Goal: Communication & Community: Share content

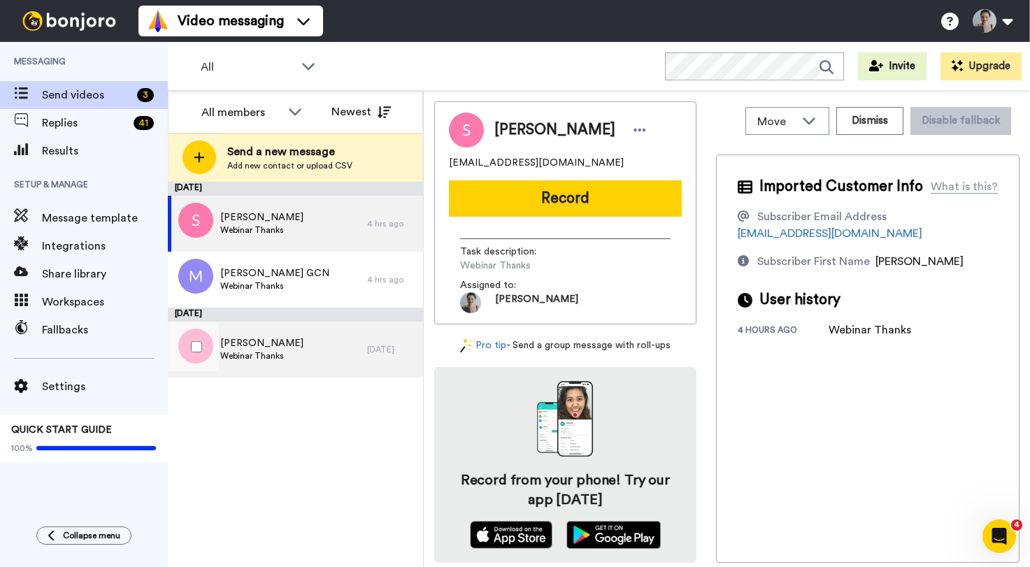
click at [230, 376] on div "Sue McLeod Webinar Thanks" at bounding box center [267, 350] width 199 height 56
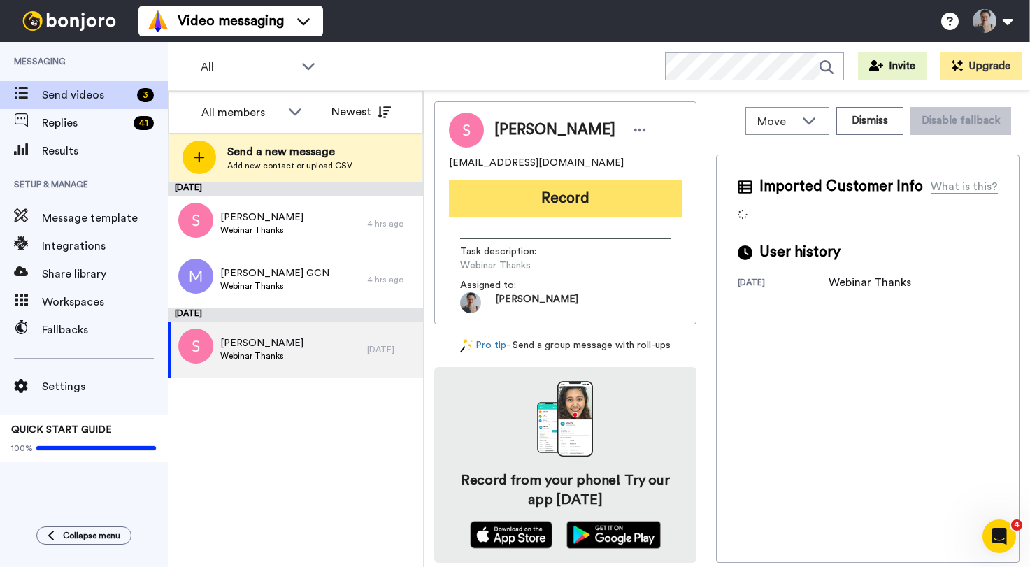
click at [547, 203] on button "Record" at bounding box center [565, 198] width 233 height 36
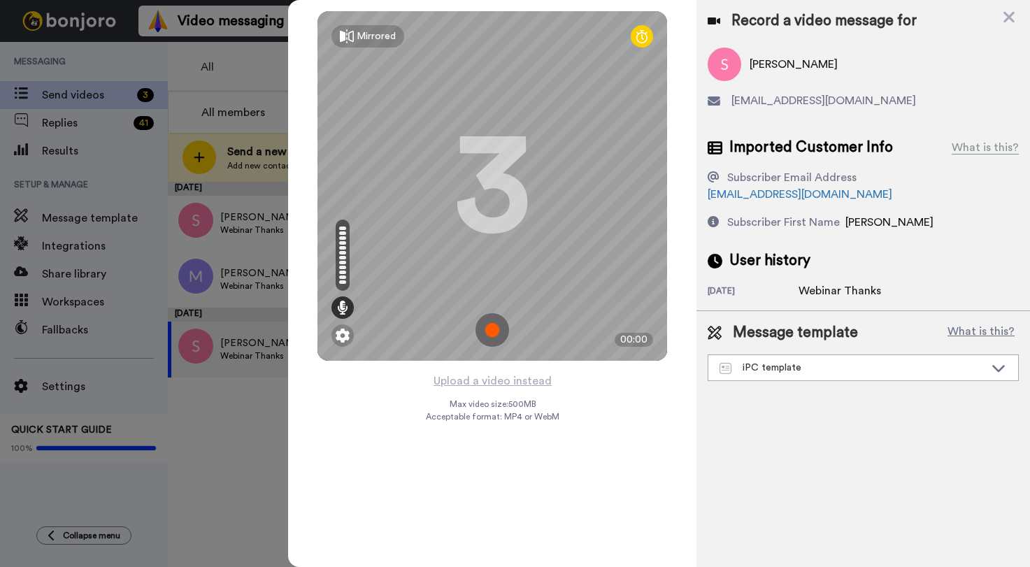
click at [490, 326] on img at bounding box center [493, 330] width 34 height 34
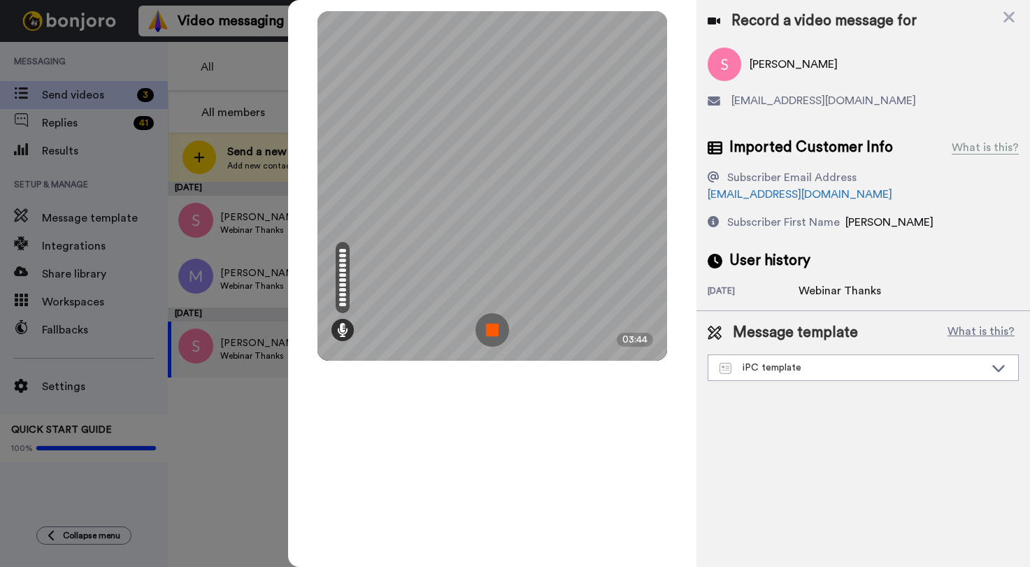
click at [499, 329] on img at bounding box center [493, 330] width 34 height 34
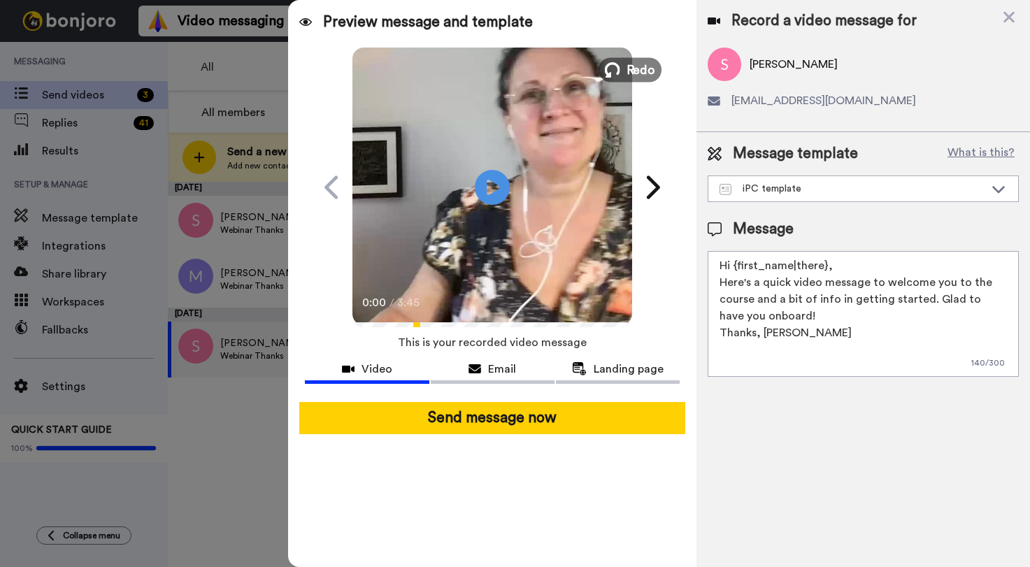
drag, startPoint x: 617, startPoint y: 73, endPoint x: 660, endPoint y: 81, distance: 43.5
click at [617, 73] on icon at bounding box center [612, 69] width 15 height 15
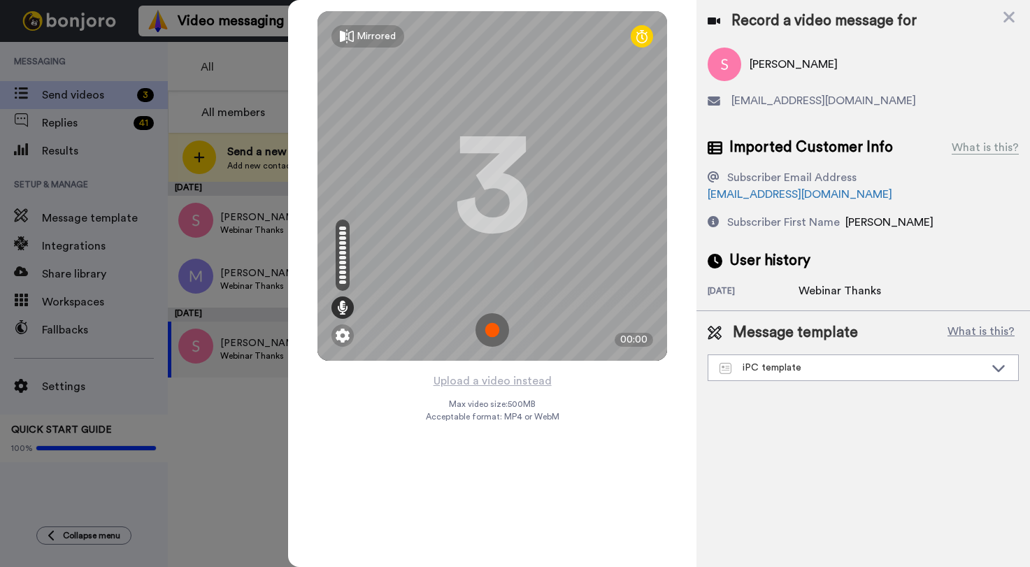
click at [499, 328] on img at bounding box center [493, 330] width 34 height 34
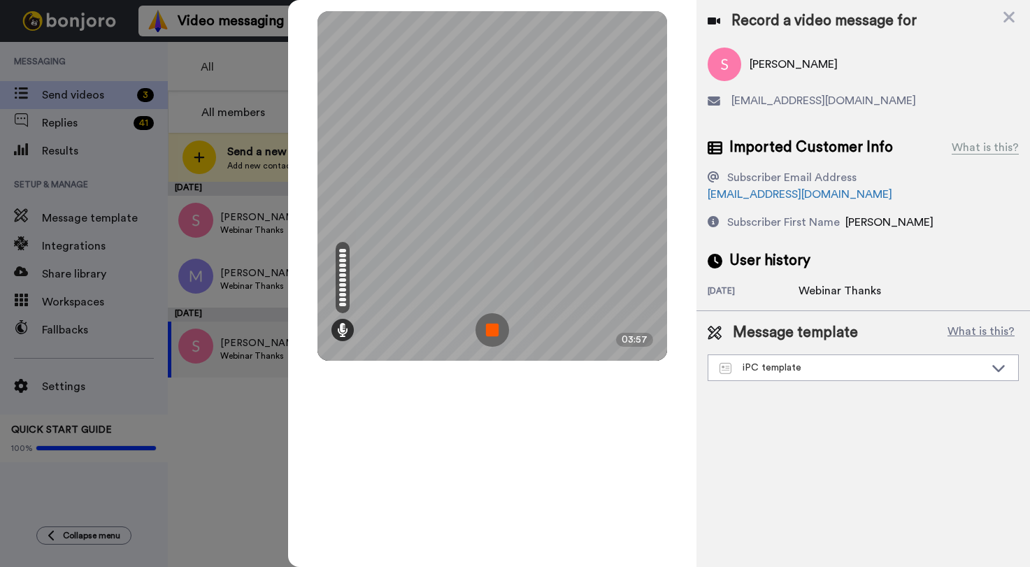
click at [503, 329] on img at bounding box center [493, 330] width 34 height 34
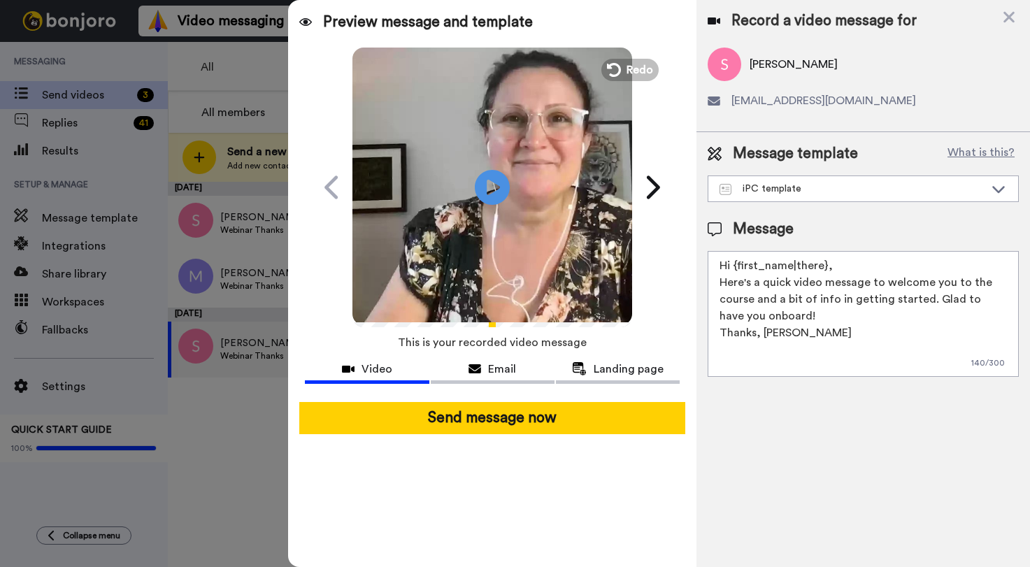
click at [856, 325] on textarea "Hi {first_name|there}, Here's a quick video message to welcome you to the cours…" at bounding box center [863, 314] width 311 height 126
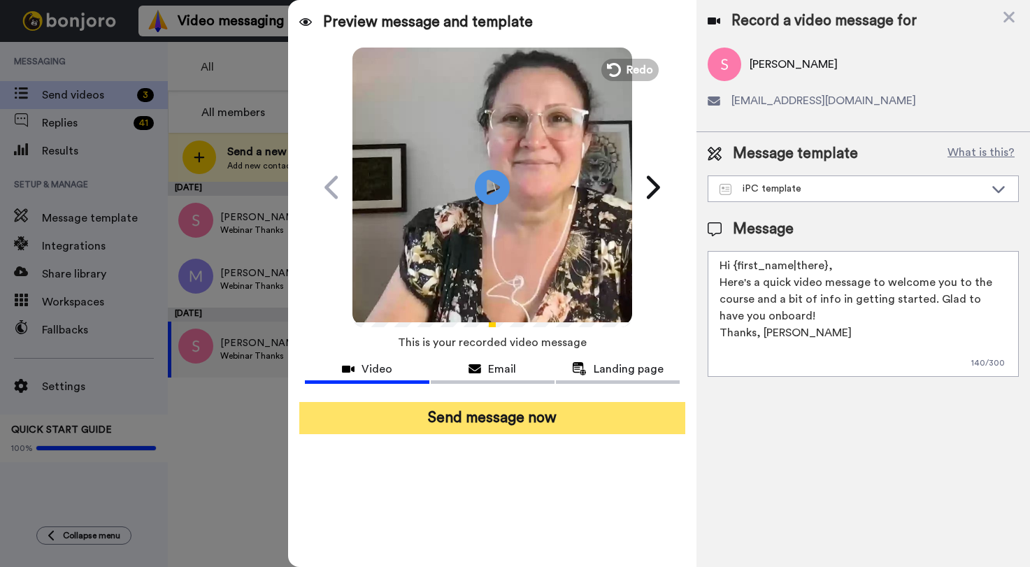
click at [511, 421] on button "Send message now" at bounding box center [491, 418] width 385 height 32
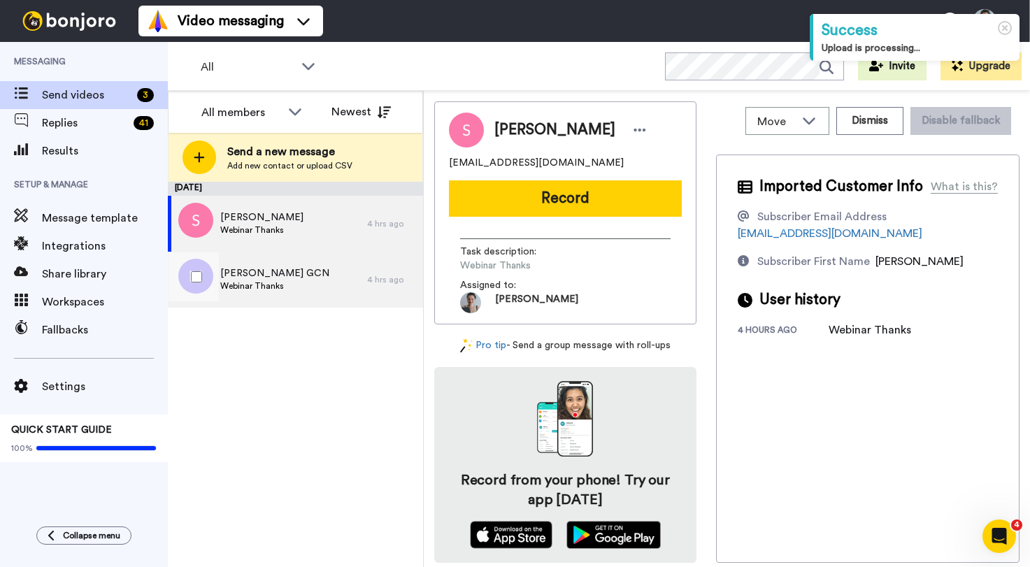
click at [329, 269] on div "[PERSON_NAME] GCN Webinar Thanks" at bounding box center [267, 280] width 199 height 56
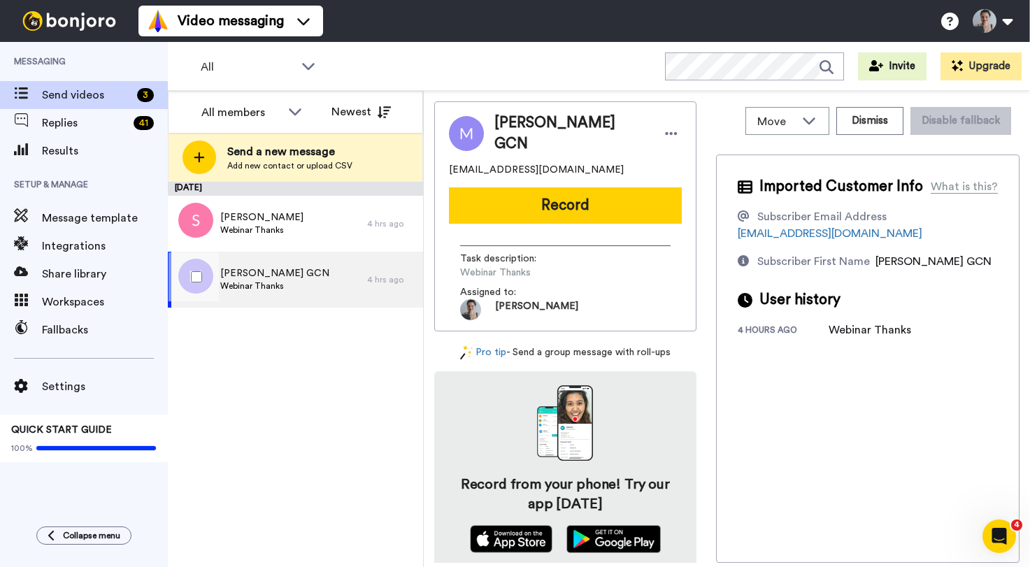
click at [274, 270] on span "[PERSON_NAME] GCN" at bounding box center [274, 274] width 109 height 14
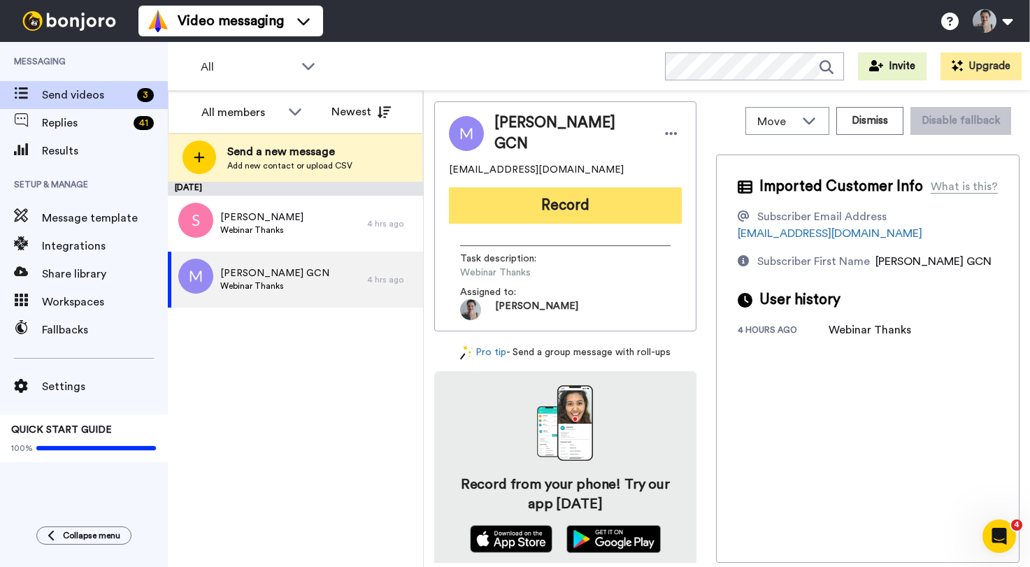
click at [550, 198] on button "Record" at bounding box center [565, 205] width 233 height 36
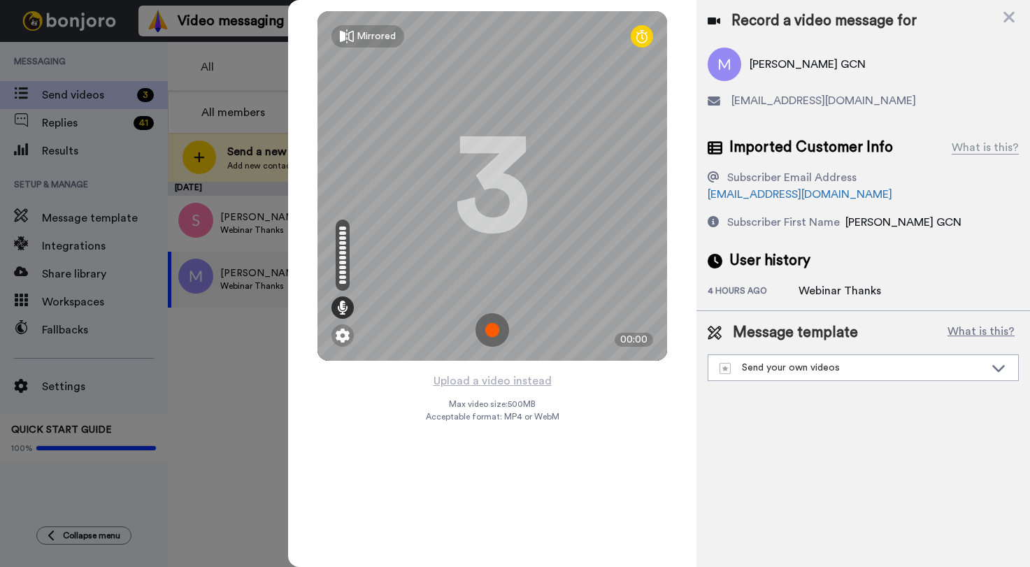
click at [495, 329] on img at bounding box center [493, 330] width 34 height 34
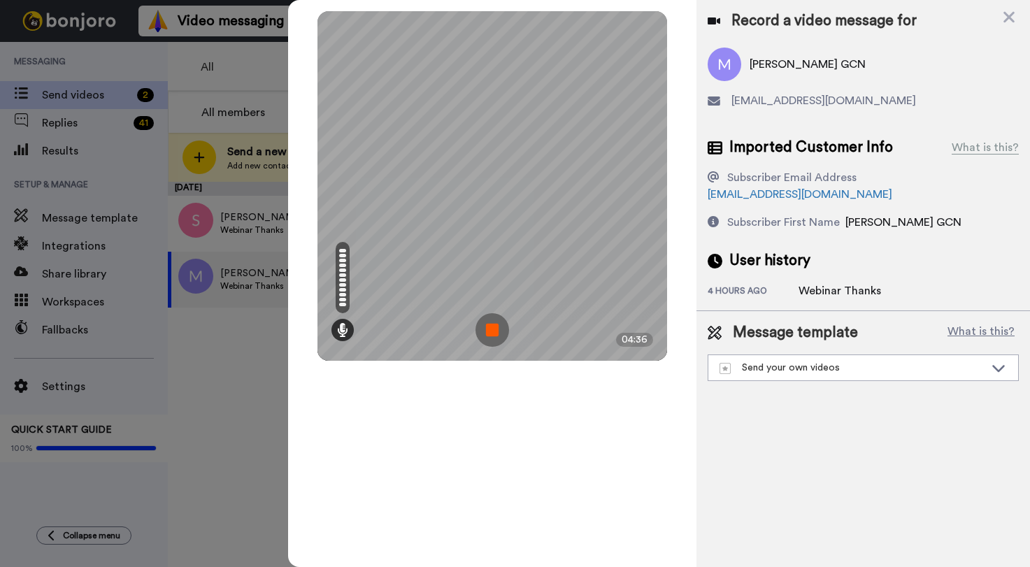
click at [496, 332] on img at bounding box center [493, 330] width 34 height 34
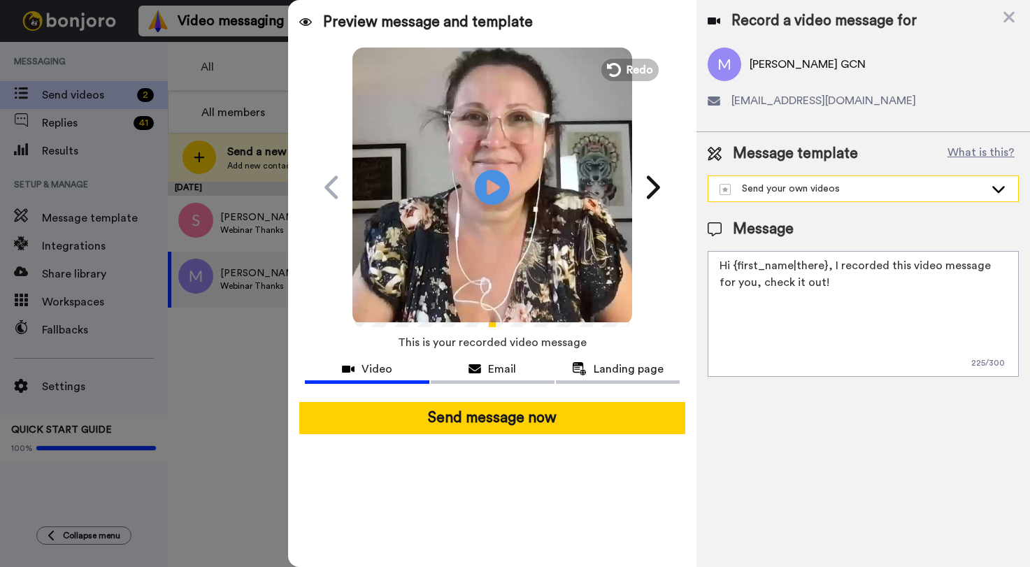
click at [886, 193] on div "Send your own videos" at bounding box center [852, 189] width 265 height 14
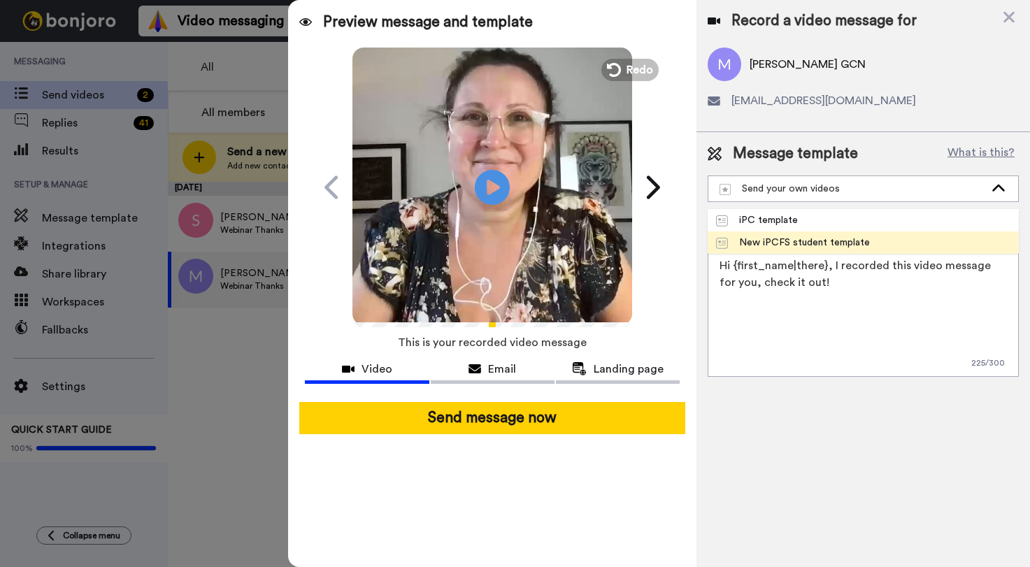
click at [821, 241] on div "New iPCFS student template" at bounding box center [793, 243] width 154 height 14
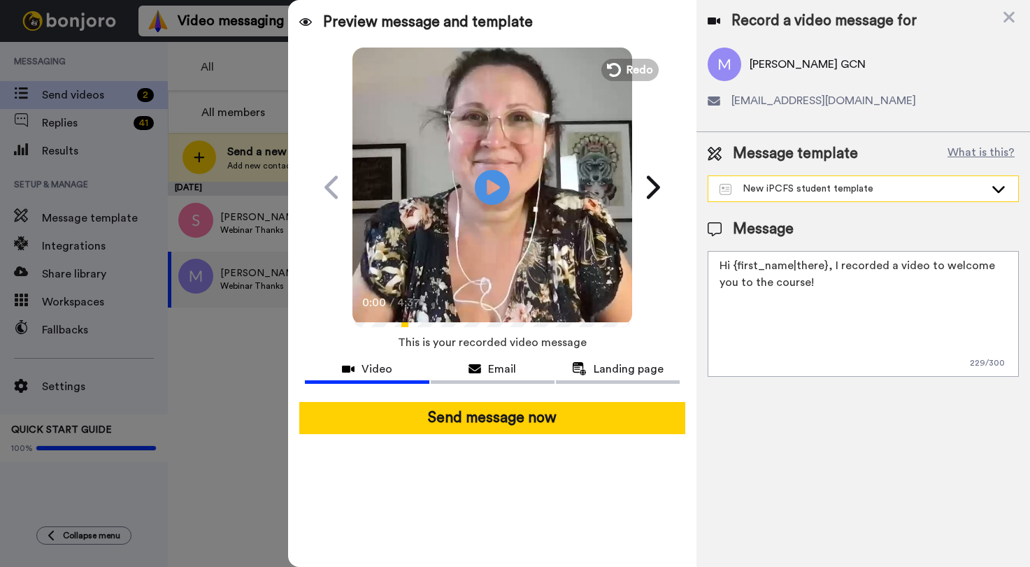
click at [814, 199] on div "New iPCFS student template" at bounding box center [864, 188] width 310 height 25
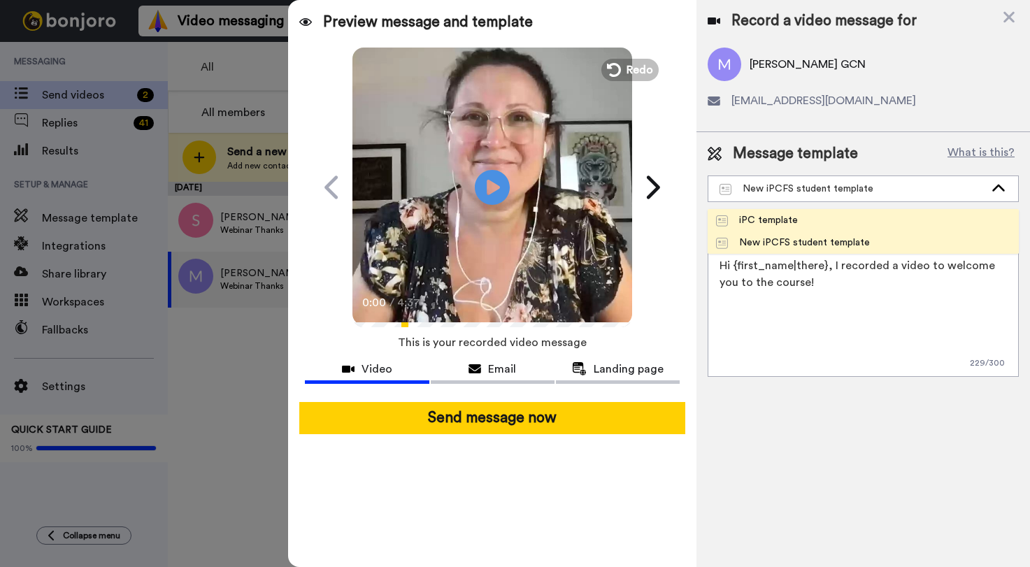
click at [779, 216] on div "iPC template" at bounding box center [757, 220] width 82 height 14
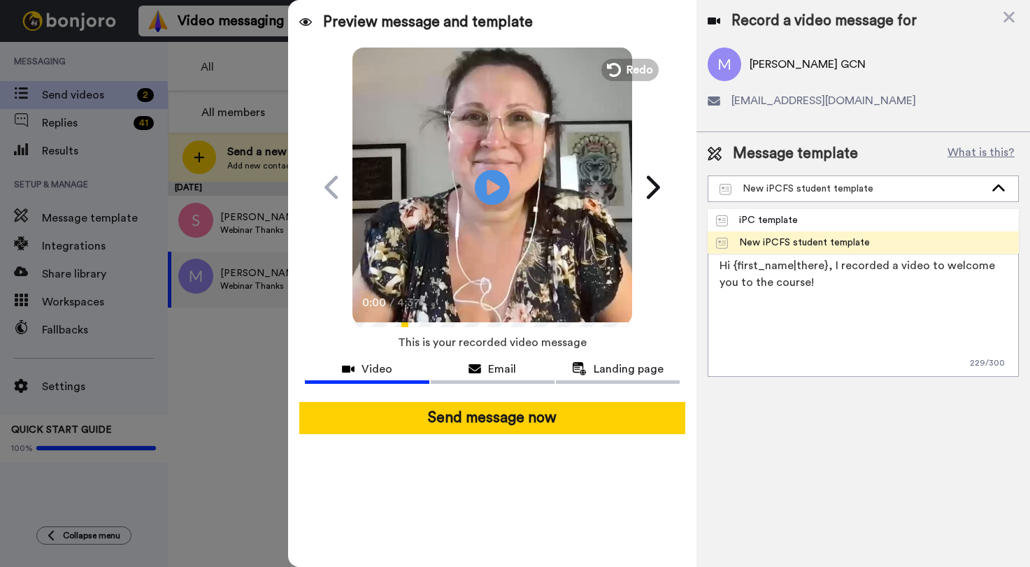
type textarea "Hi {first_name|there}, Here's a quick video message to welcome you to the cours…"
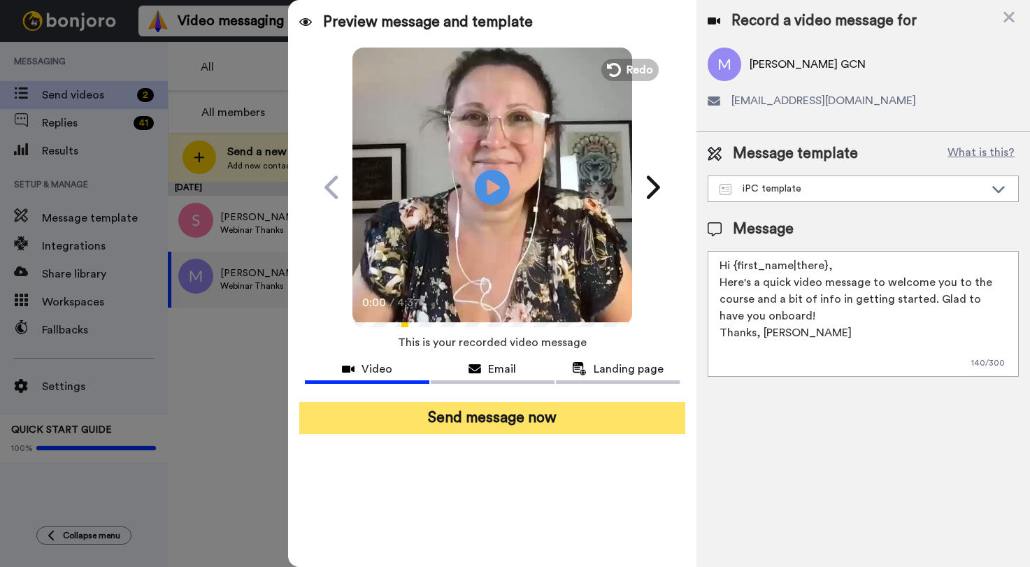
click at [536, 410] on button "Send message now" at bounding box center [491, 418] width 385 height 32
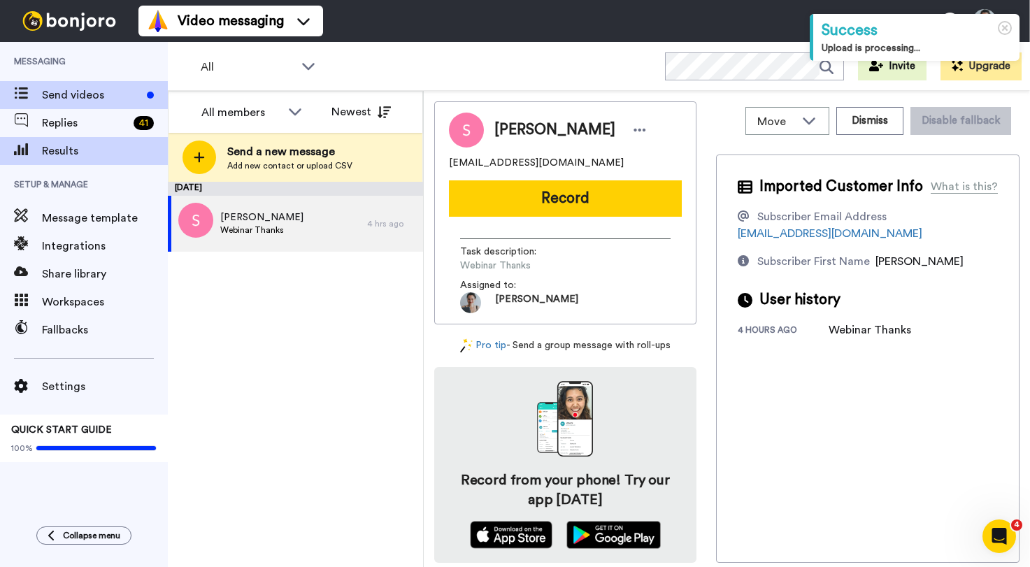
click at [108, 145] on span "Results" at bounding box center [105, 151] width 126 height 17
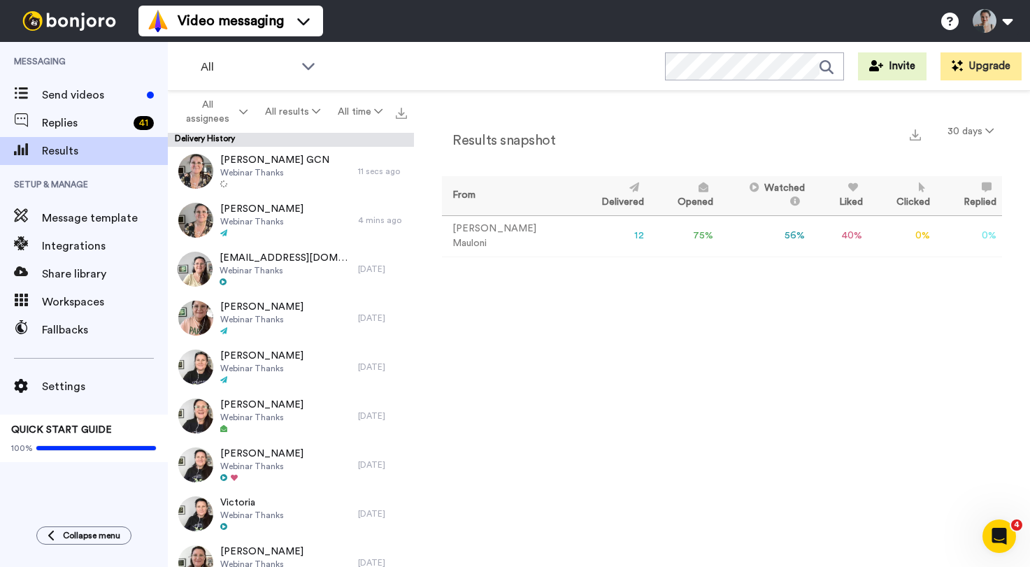
click at [78, 120] on span "Replies" at bounding box center [85, 123] width 86 height 17
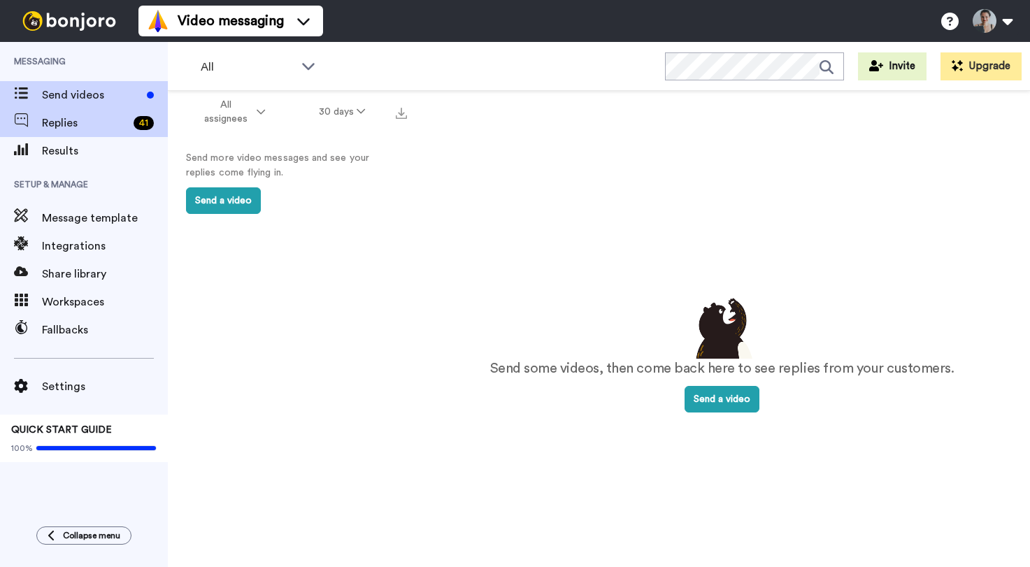
click at [134, 90] on span "Send videos" at bounding box center [91, 95] width 99 height 17
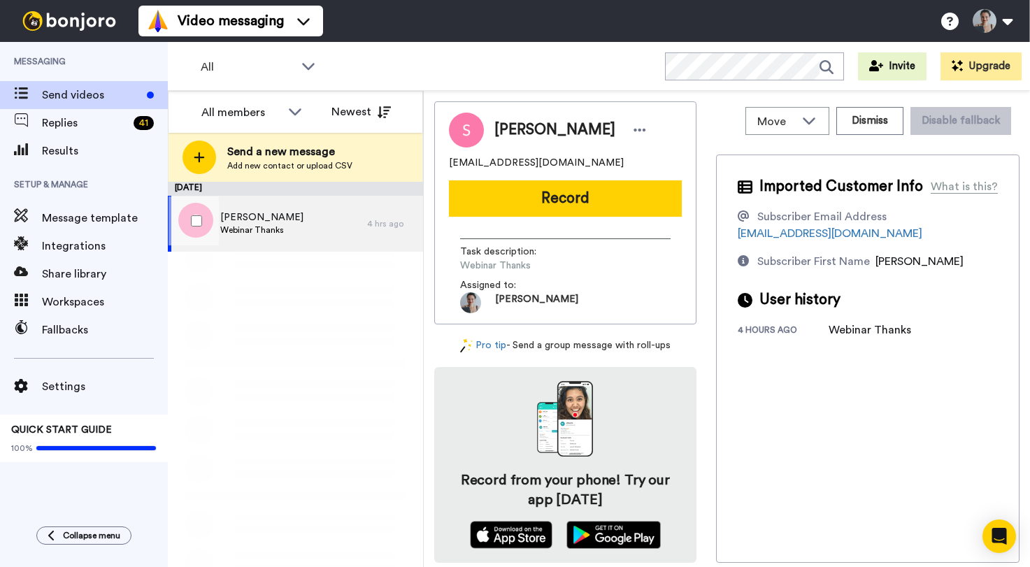
click at [314, 214] on div "Silvia Webinar Thanks" at bounding box center [267, 224] width 199 height 56
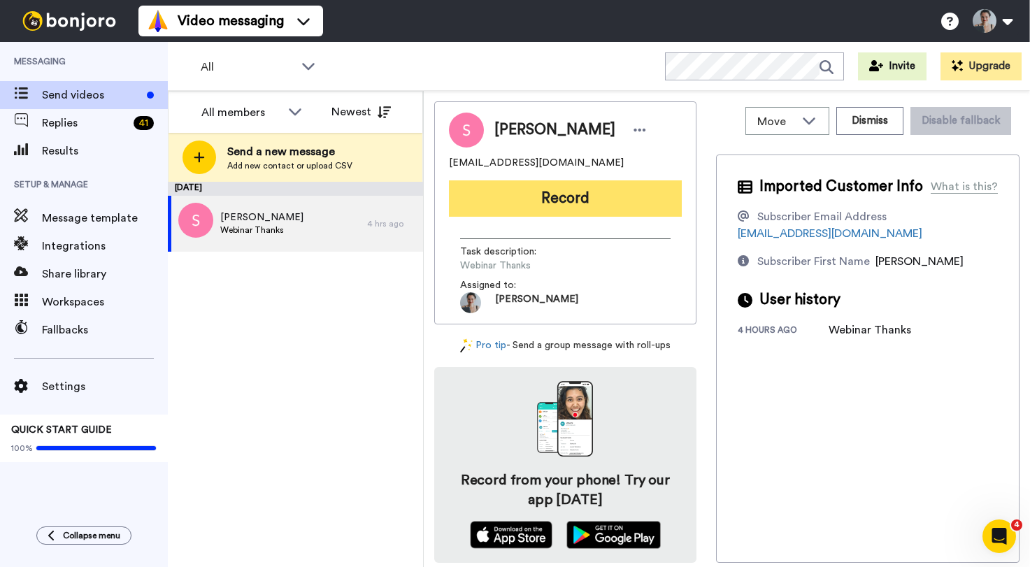
click at [539, 192] on button "Record" at bounding box center [565, 198] width 233 height 36
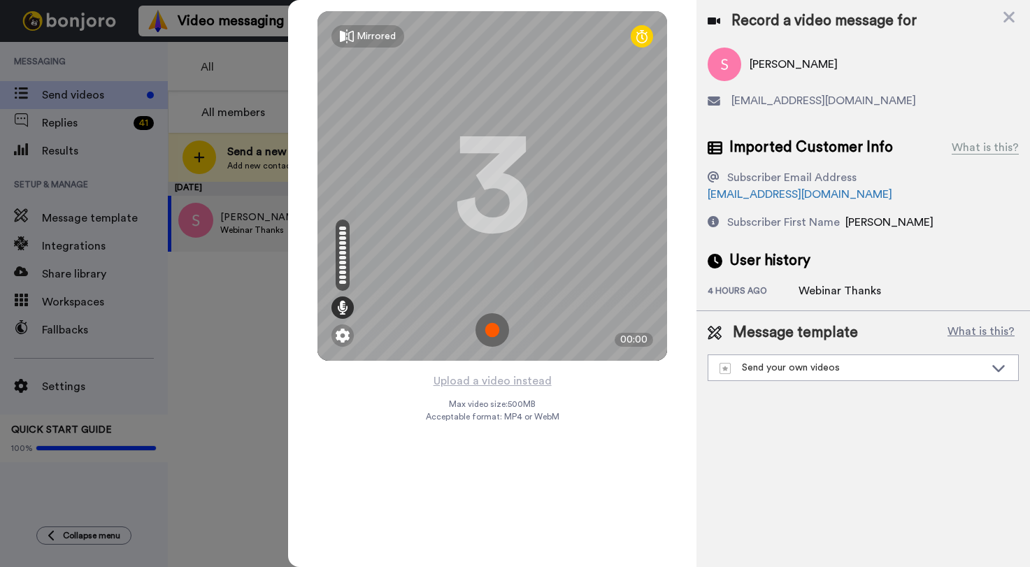
click at [492, 338] on img at bounding box center [493, 330] width 34 height 34
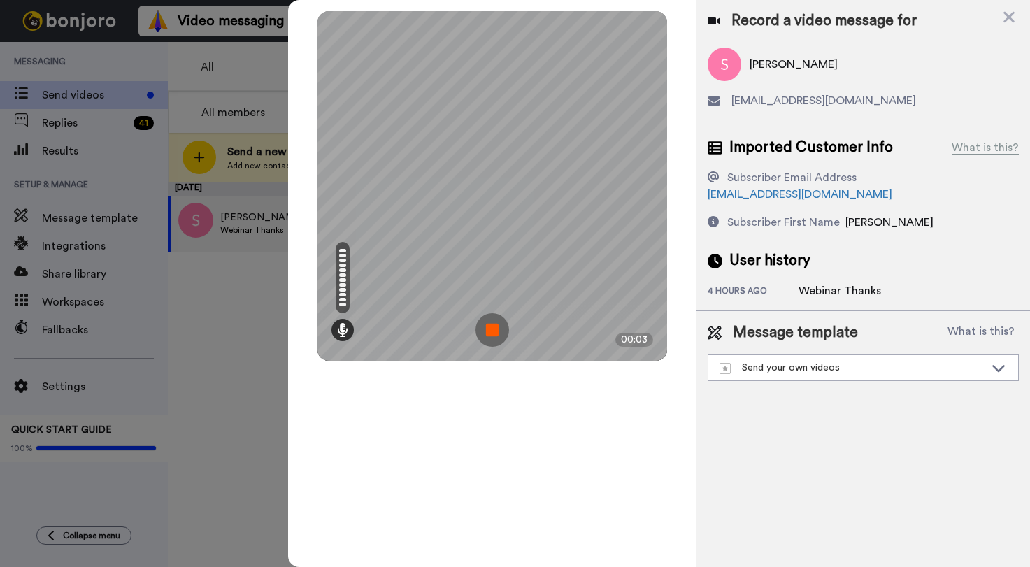
click at [485, 322] on img at bounding box center [493, 330] width 34 height 34
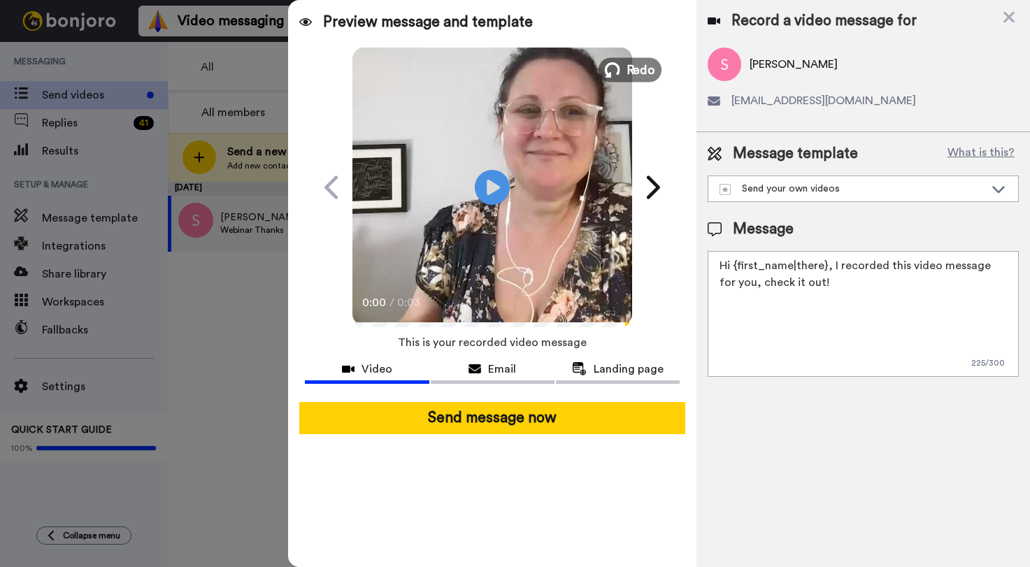
click at [627, 61] on span "Redo" at bounding box center [641, 69] width 29 height 18
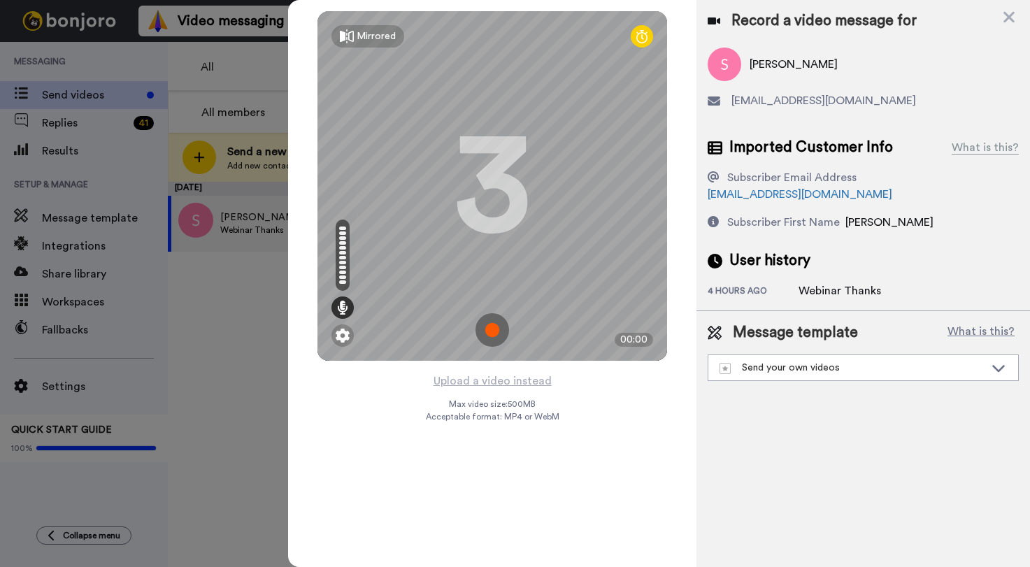
click at [502, 334] on img at bounding box center [493, 330] width 34 height 34
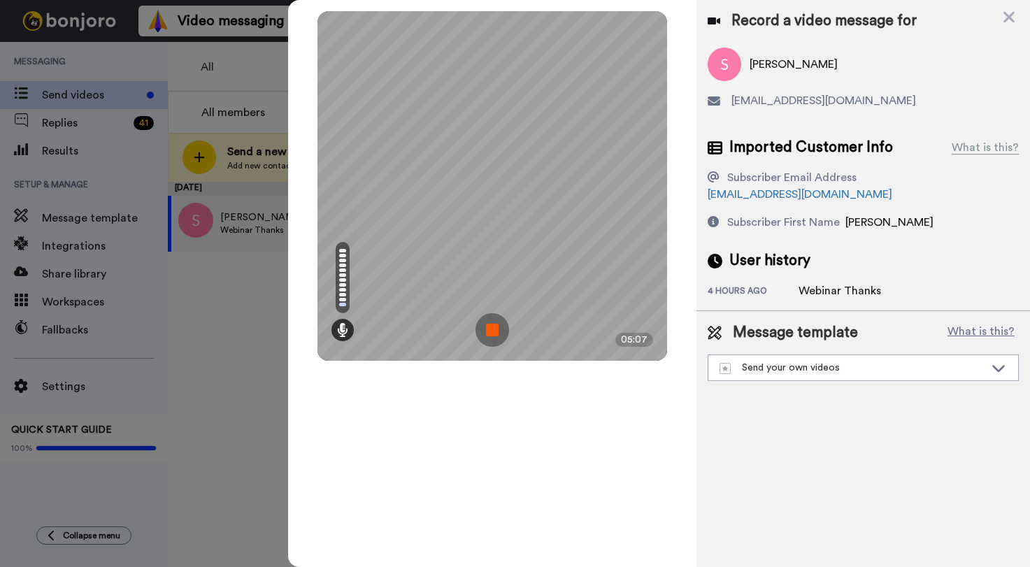
drag, startPoint x: 494, startPoint y: 334, endPoint x: 564, endPoint y: 341, distance: 71.0
click at [494, 334] on img at bounding box center [493, 330] width 34 height 34
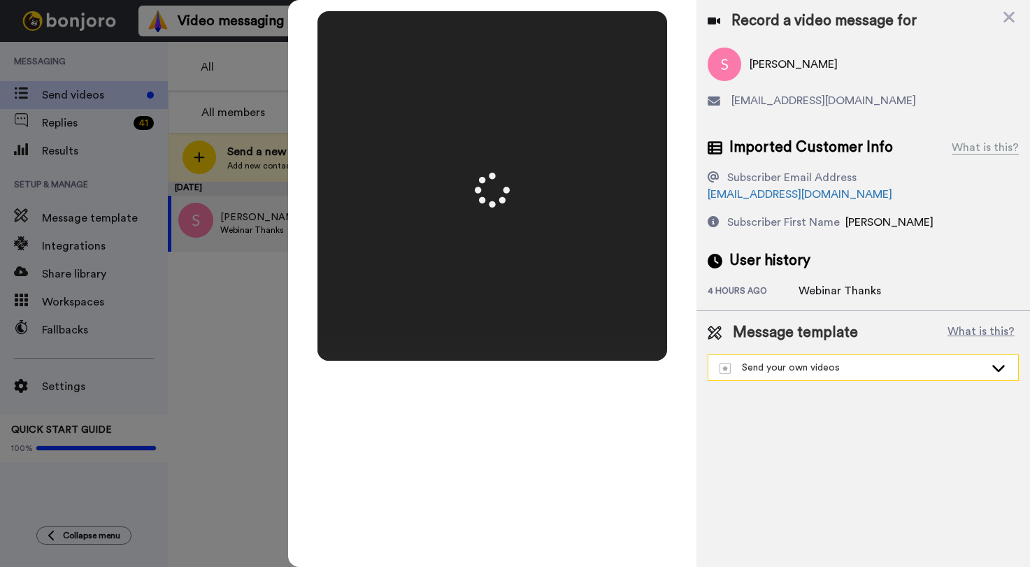
click at [794, 361] on div "Send your own videos" at bounding box center [852, 368] width 265 height 14
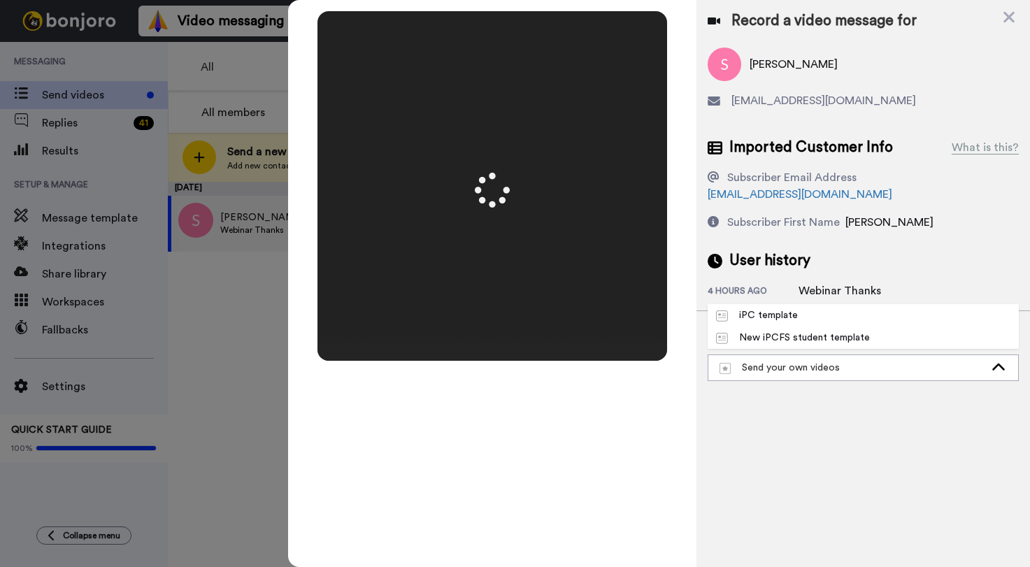
click at [818, 399] on div "Record a video message for Silvia roxysh1234@gmail.com Imported Customer Info W…" at bounding box center [864, 283] width 334 height 567
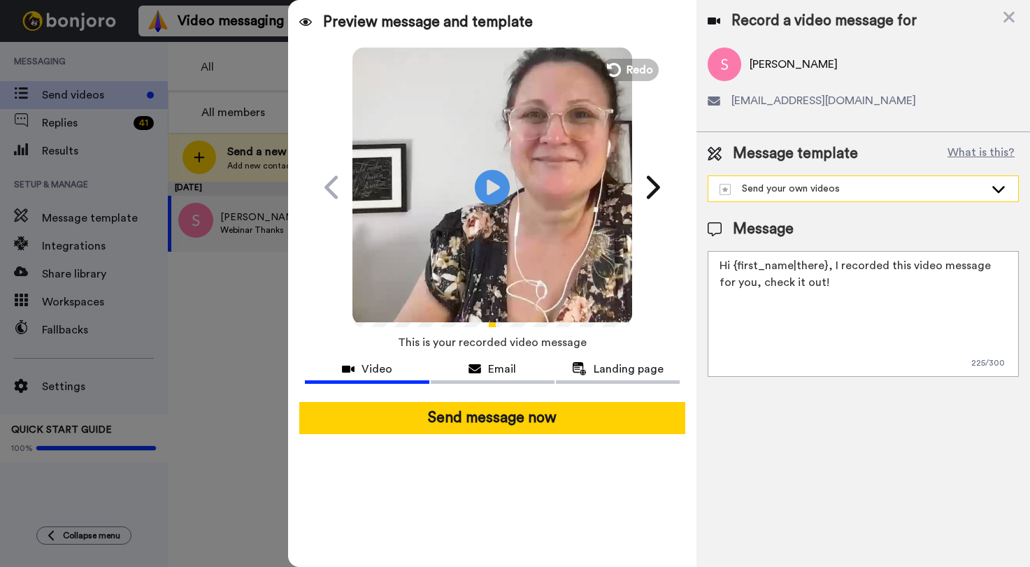
click at [867, 183] on div "Send your own videos" at bounding box center [852, 189] width 265 height 14
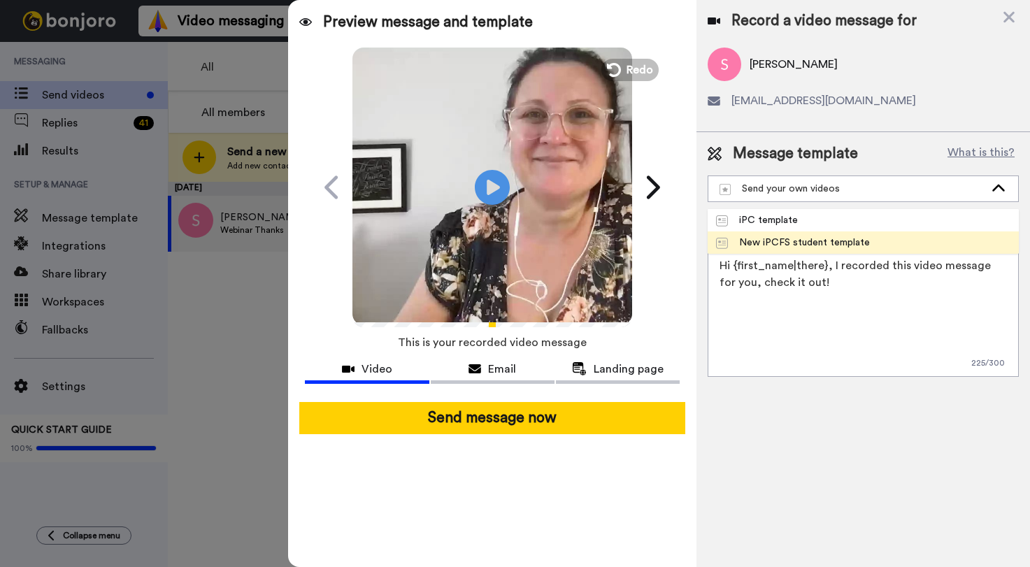
click at [840, 243] on div "New iPCFS student template" at bounding box center [793, 243] width 154 height 14
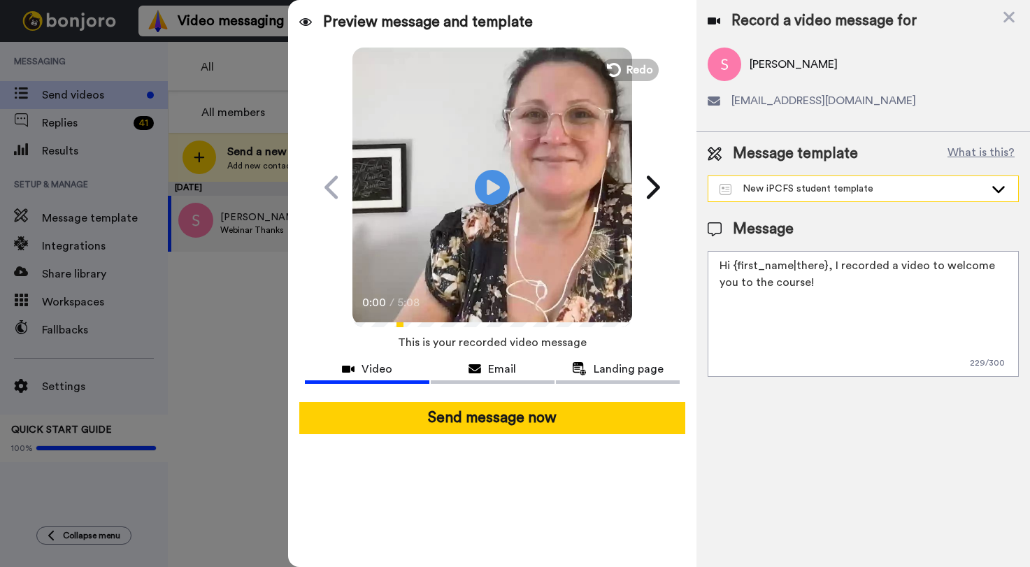
click at [822, 180] on div "New iPCFS student template" at bounding box center [864, 188] width 310 height 25
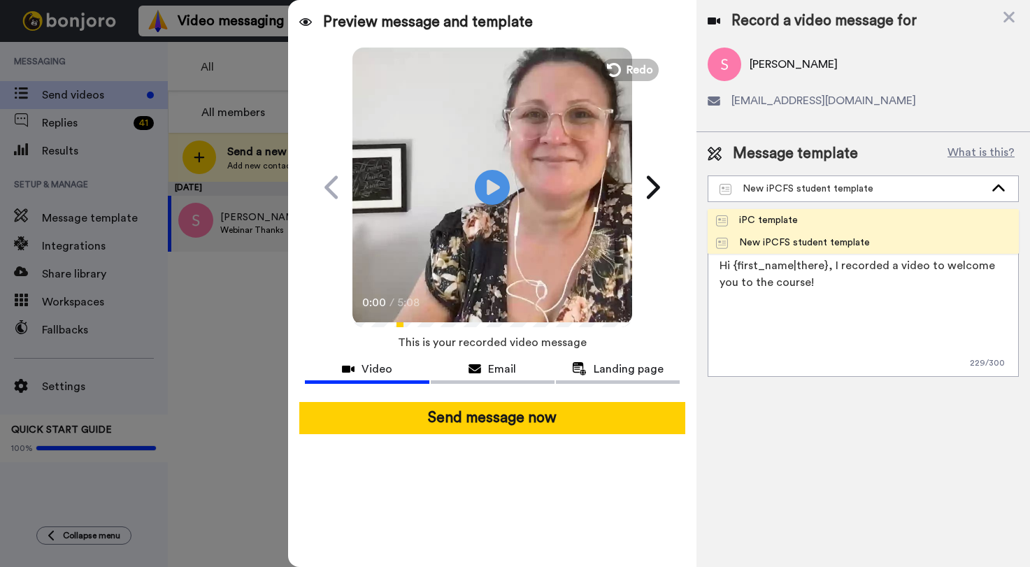
click at [809, 221] on li "iPC template" at bounding box center [863, 220] width 311 height 22
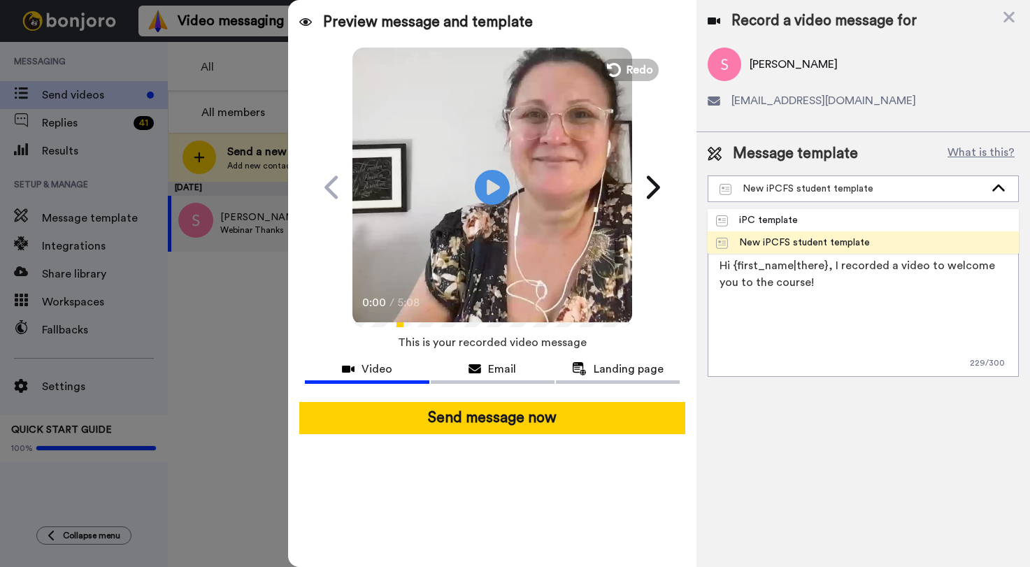
type textarea "Hi {first_name|there}, Here's a quick video message to welcome you to the cours…"
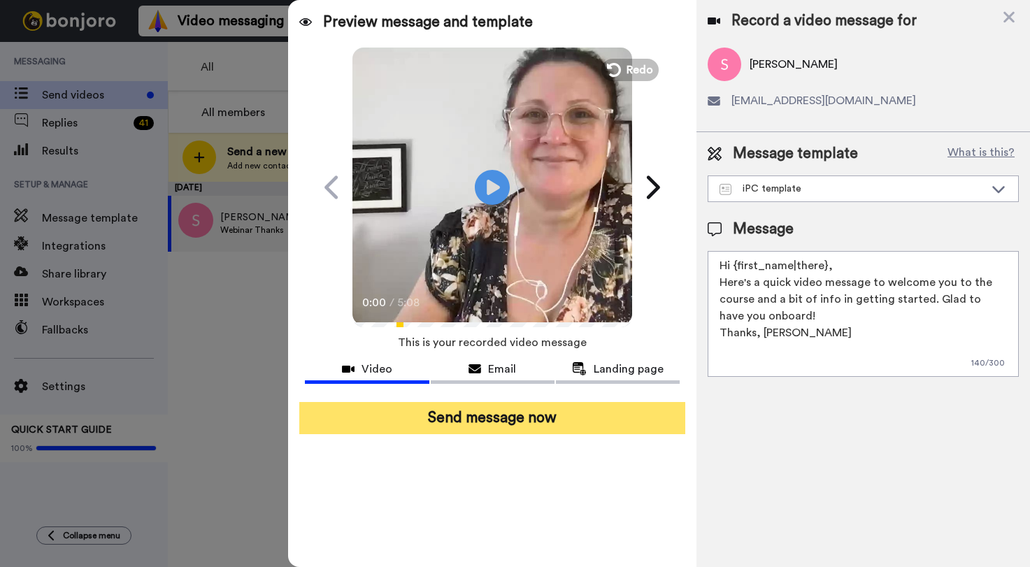
click at [520, 423] on button "Send message now" at bounding box center [491, 418] width 385 height 32
